Goal: Transaction & Acquisition: Purchase product/service

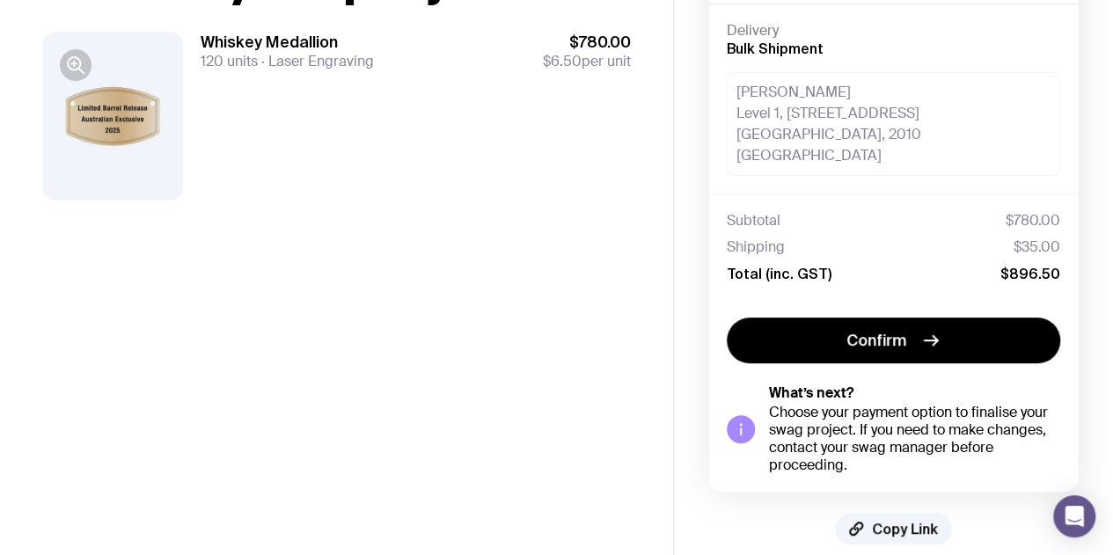
scroll to position [173, 0]
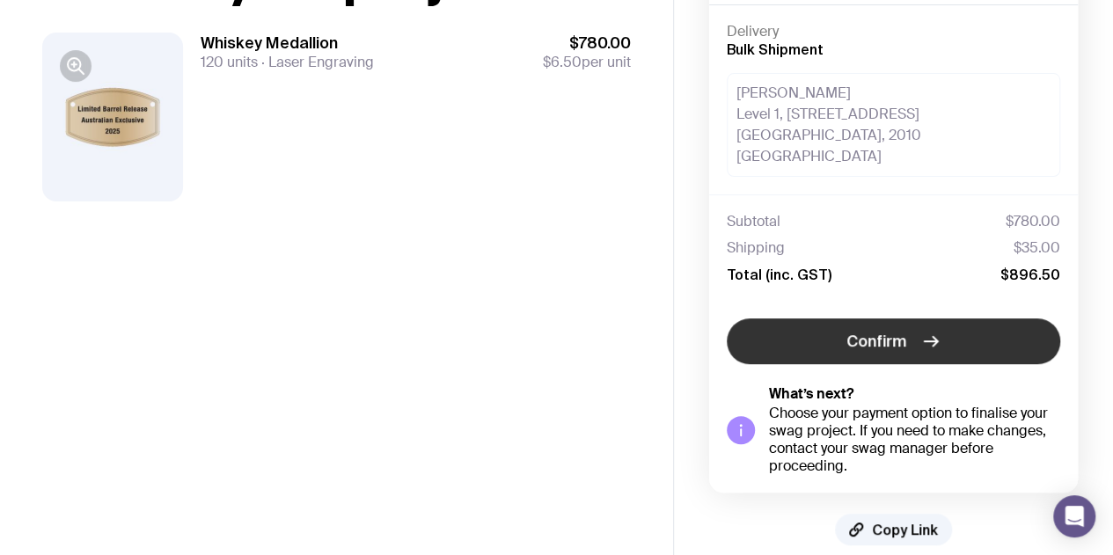
click at [865, 331] on span "Confirm" at bounding box center [876, 341] width 60 height 21
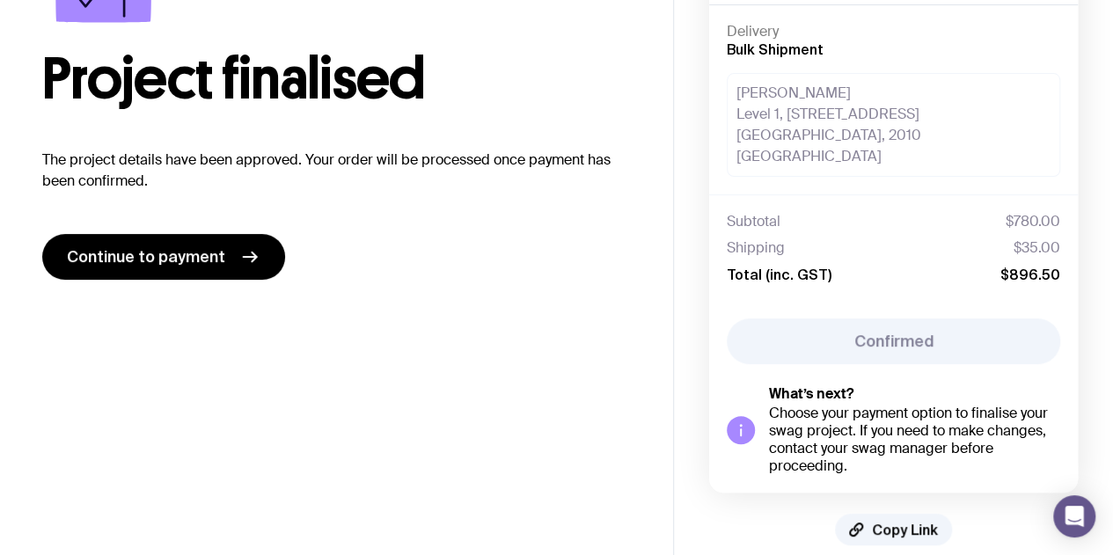
scroll to position [0, 0]
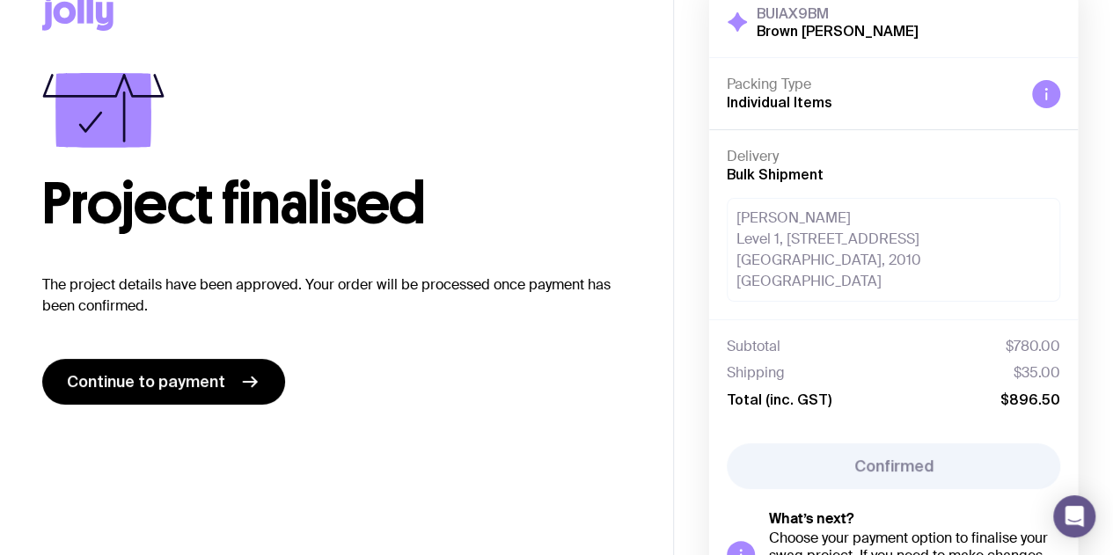
scroll to position [34, 0]
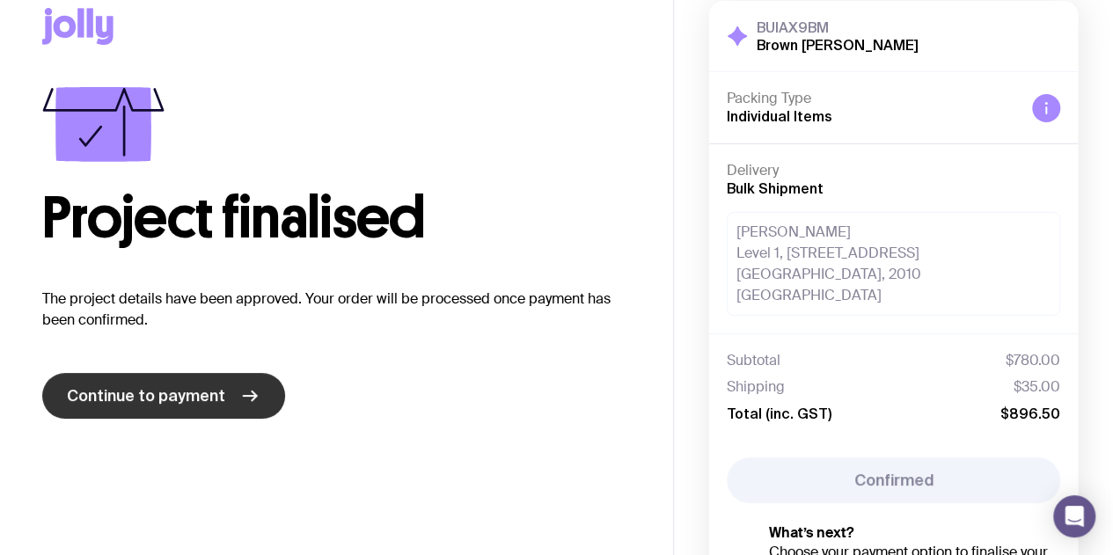
click at [183, 390] on span "Continue to payment" at bounding box center [146, 395] width 158 height 21
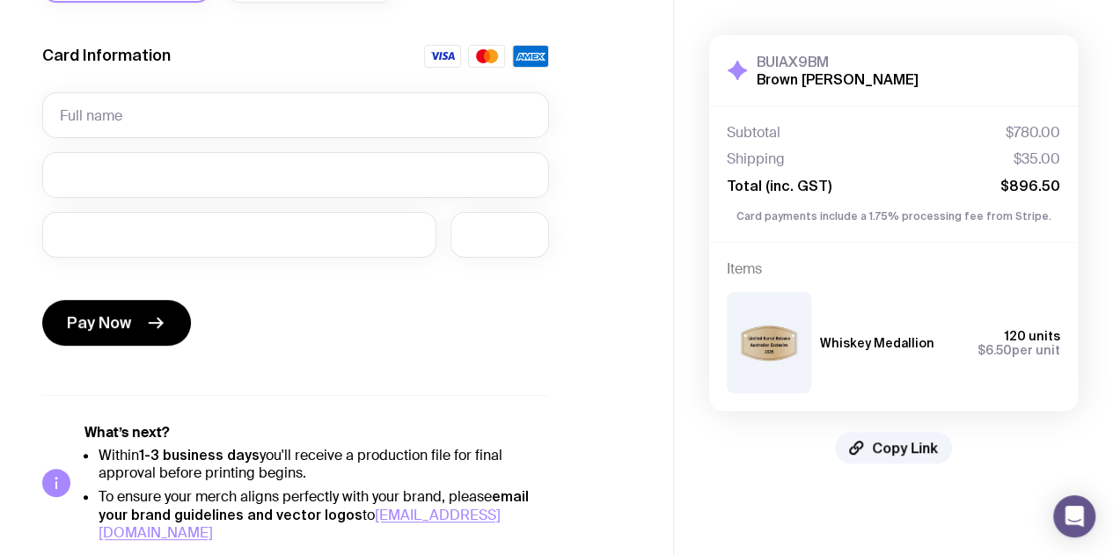
scroll to position [55, 0]
